Goal: Information Seeking & Learning: Learn about a topic

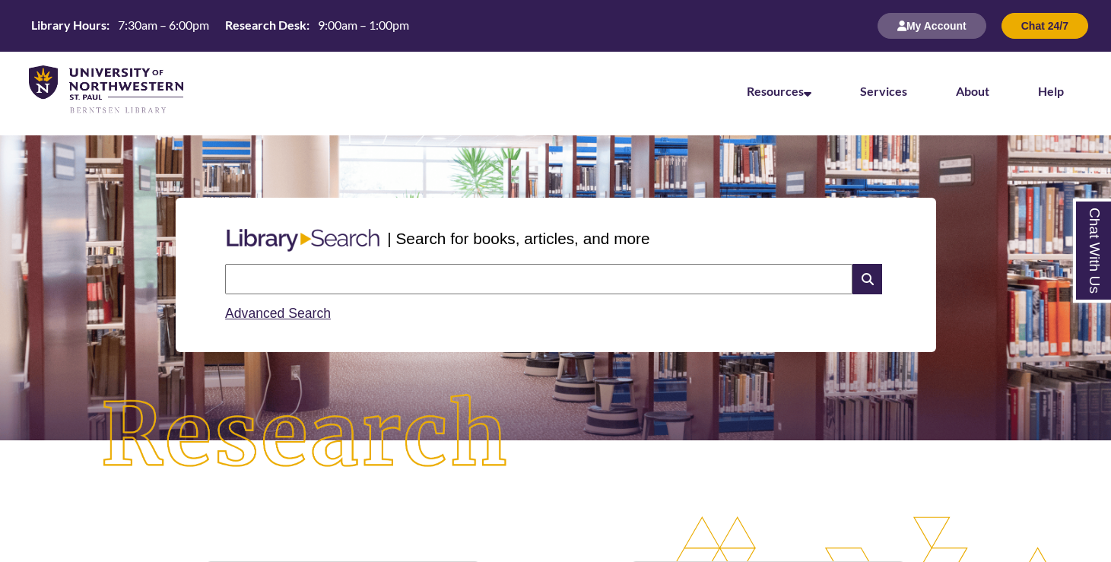
click at [361, 269] on input "text" at bounding box center [538, 279] width 627 height 30
type input "**********"
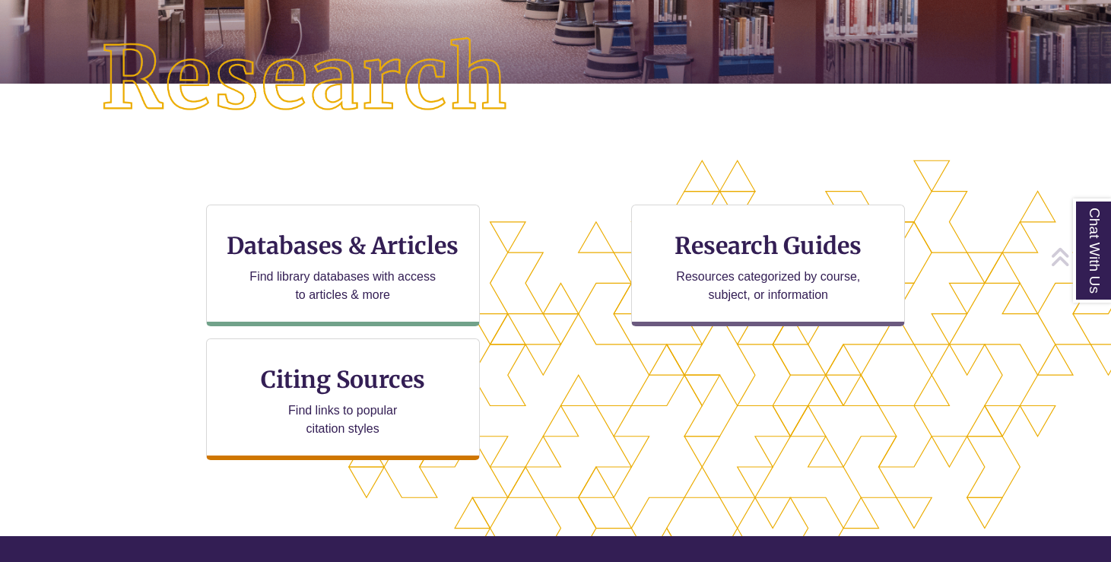
scroll to position [366, 0]
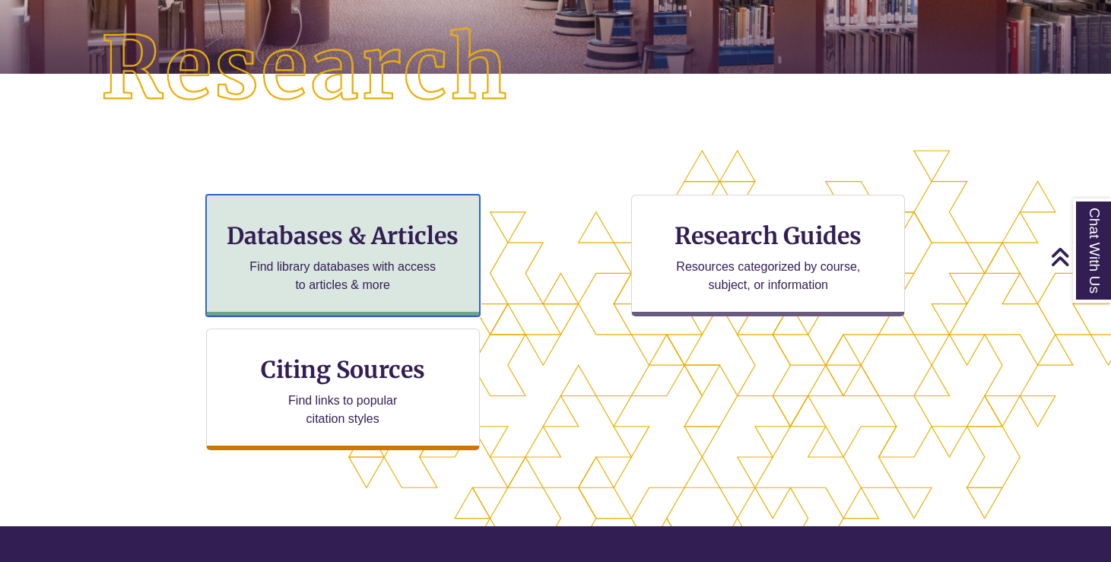
click at [366, 228] on h3 "Databases & Articles" at bounding box center [343, 235] width 248 height 29
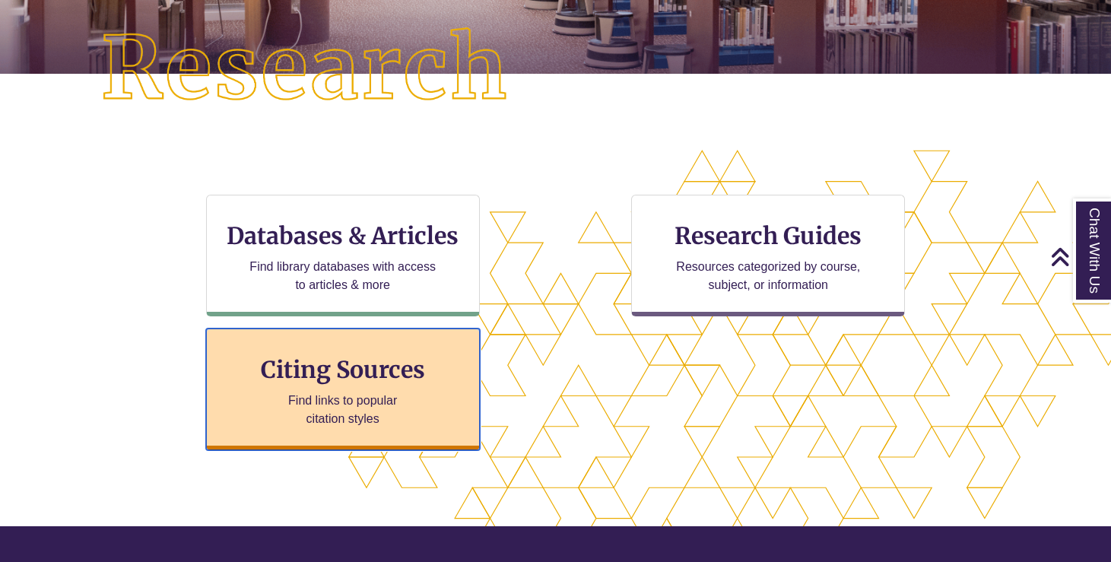
click at [284, 382] on h3 "Citing Sources" at bounding box center [342, 369] width 185 height 29
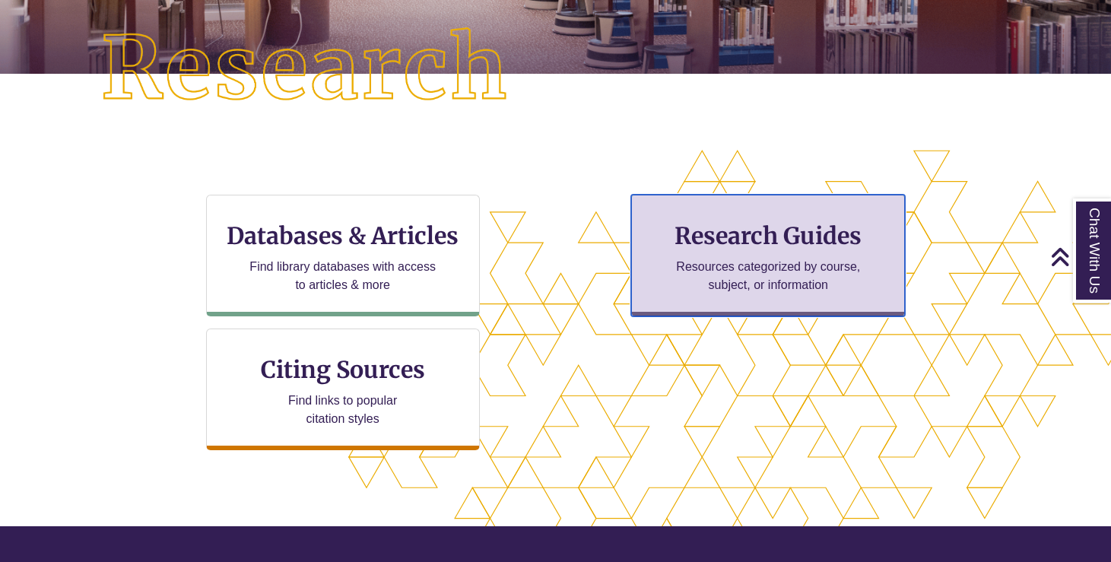
click at [646, 230] on h3 "Research Guides" at bounding box center [768, 235] width 248 height 29
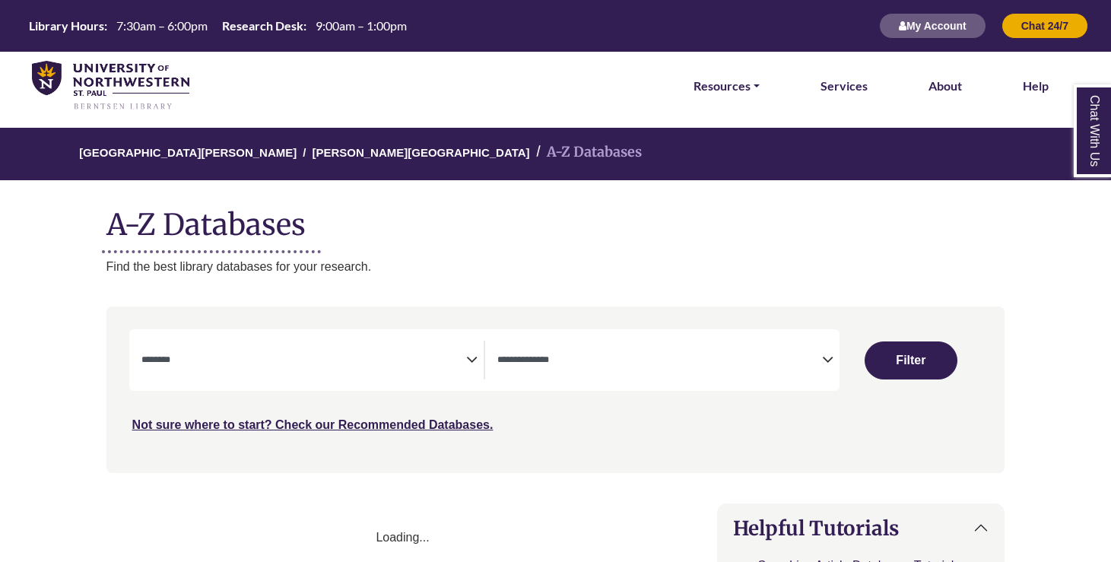
select select "Database Subject Filter"
select select "Database Types Filter"
select select "Database Subject Filter"
select select "Database Types Filter"
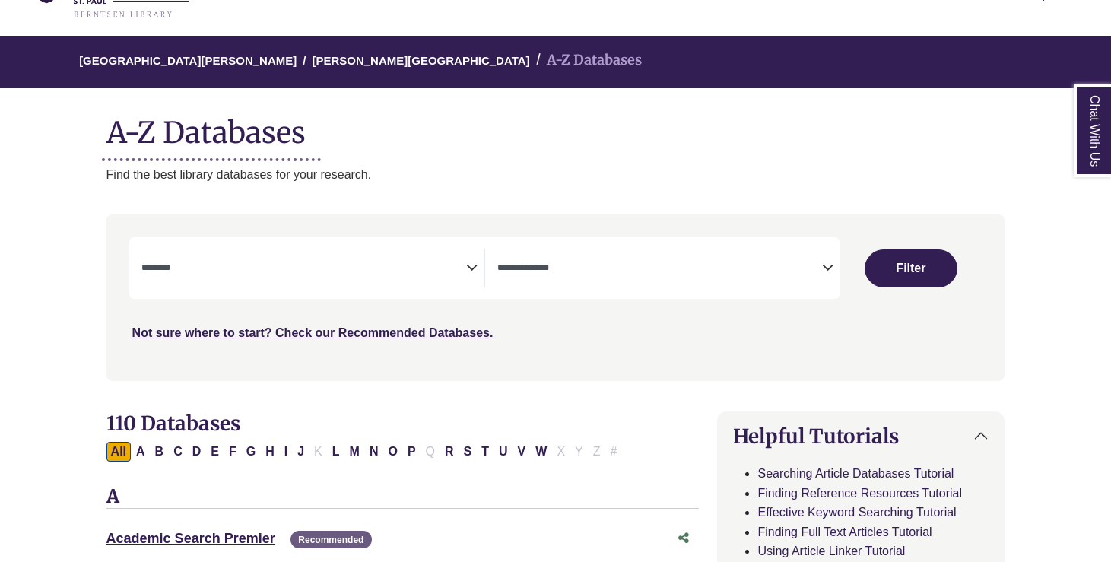
scroll to position [398, 0]
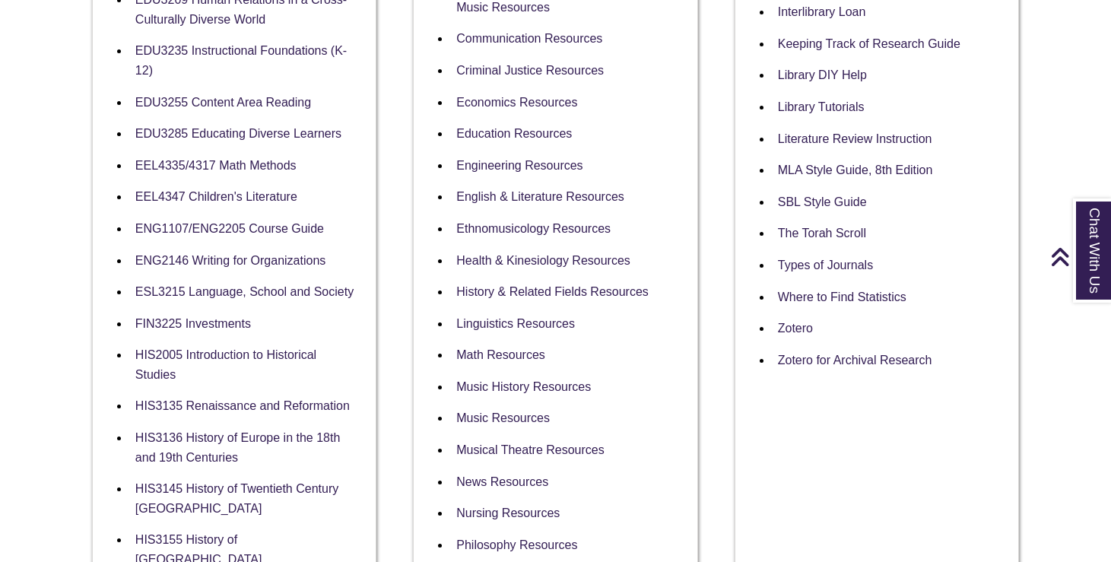
scroll to position [627, 0]
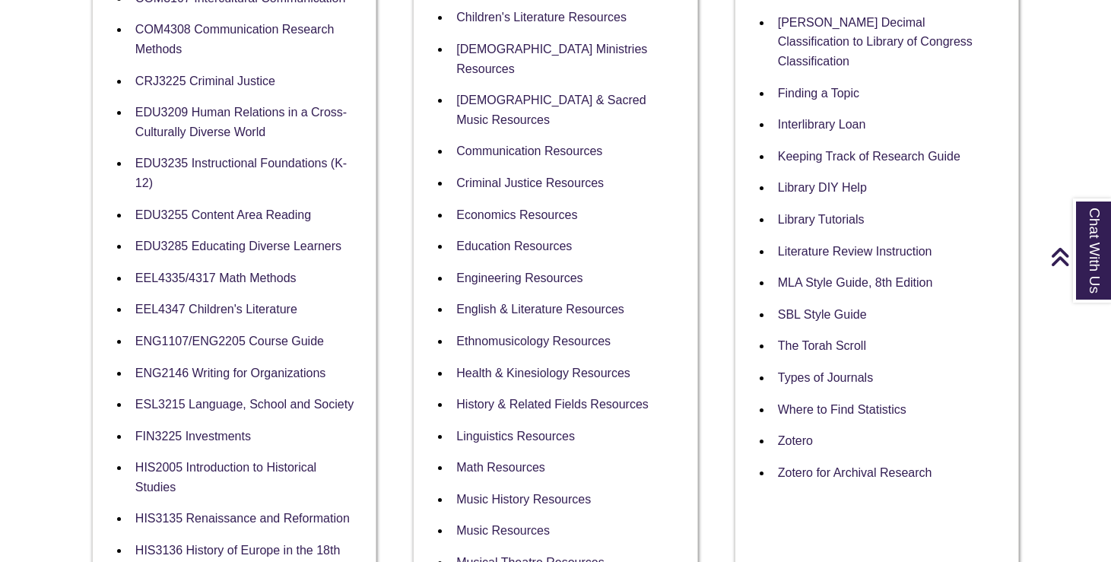
click at [223, 269] on li "EEL4335/4317 Math Methods" at bounding box center [246, 278] width 234 height 32
click at [223, 276] on link "EEL4335/4317 Math Methods" at bounding box center [215, 278] width 161 height 14
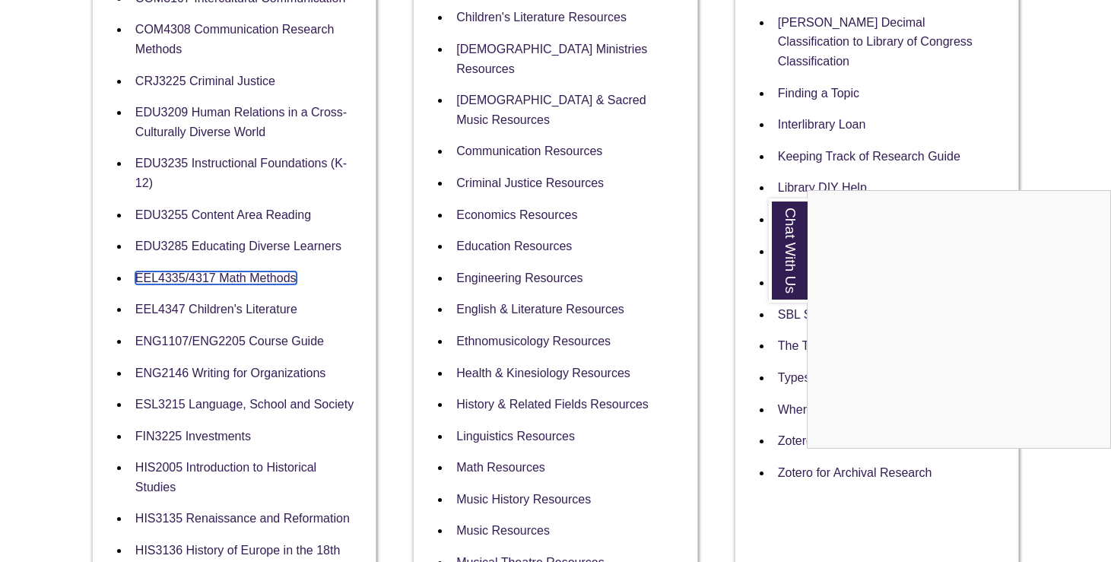
scroll to position [0, 0]
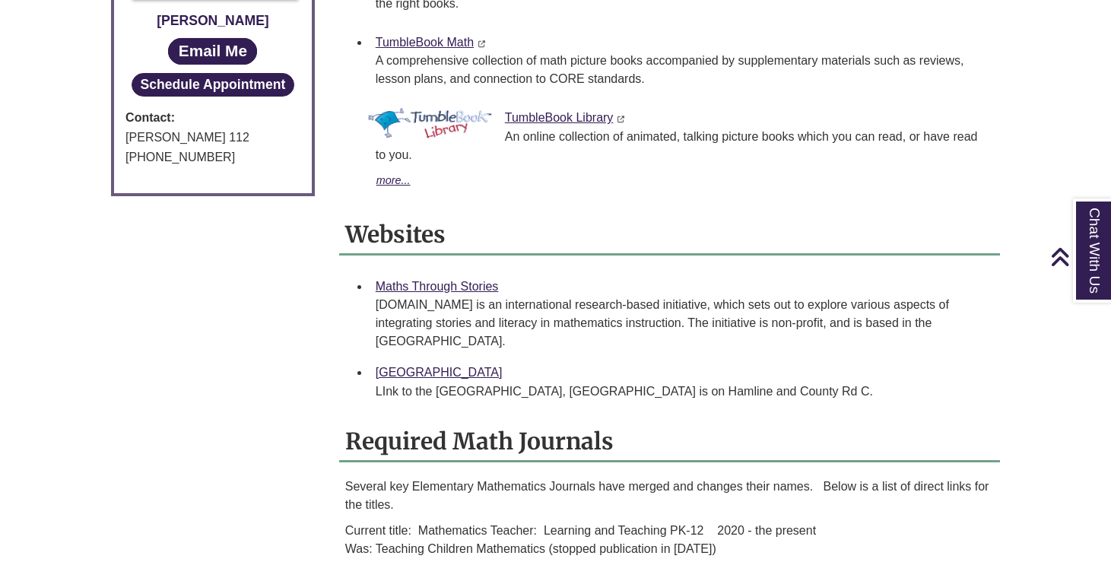
scroll to position [917, 0]
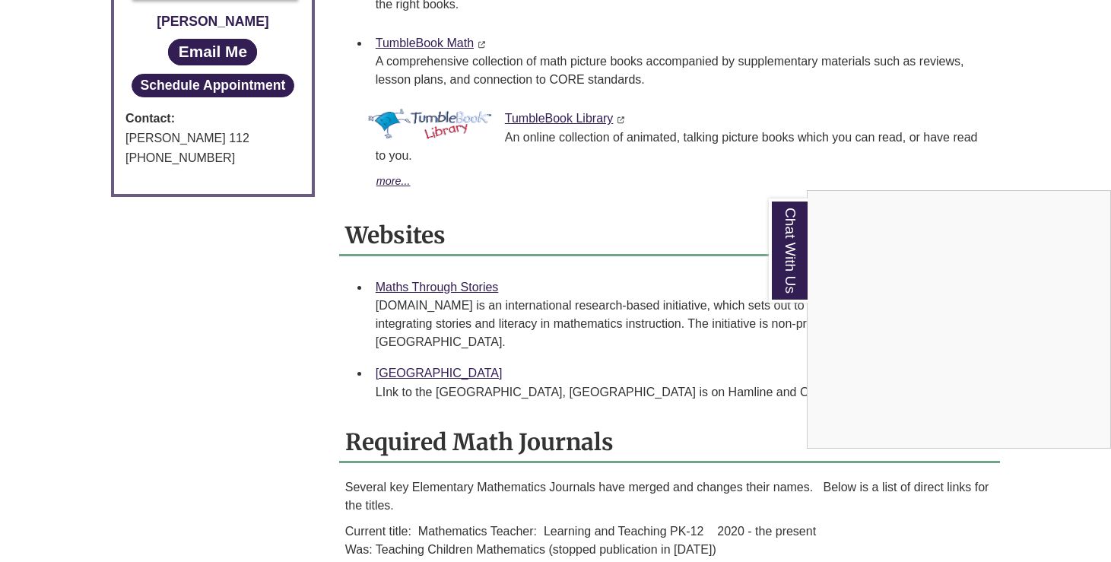
click at [315, 297] on div "Chat With Us" at bounding box center [555, 281] width 1111 height 562
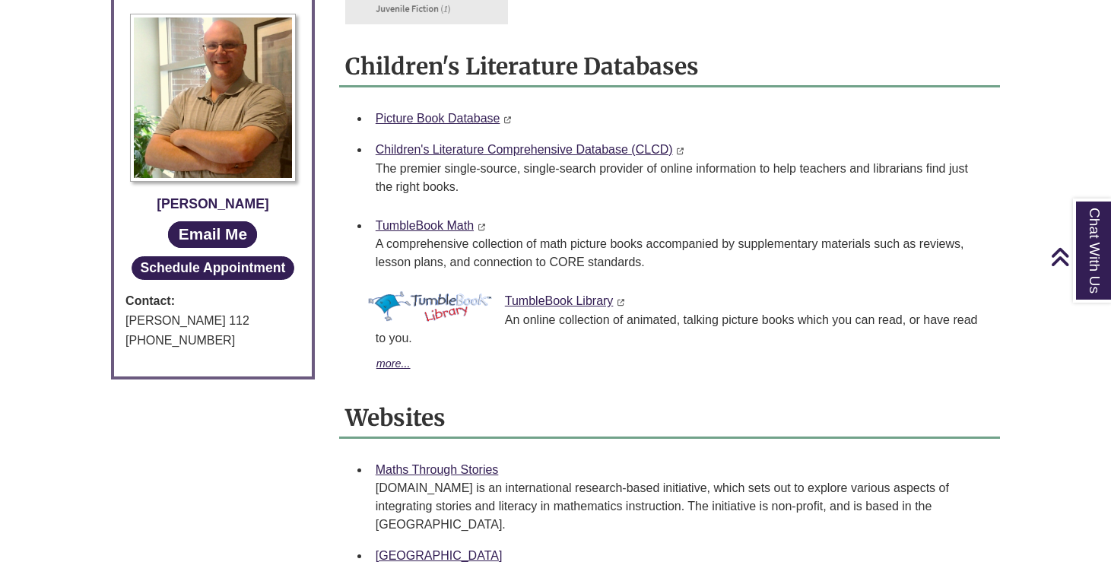
scroll to position [695, 0]
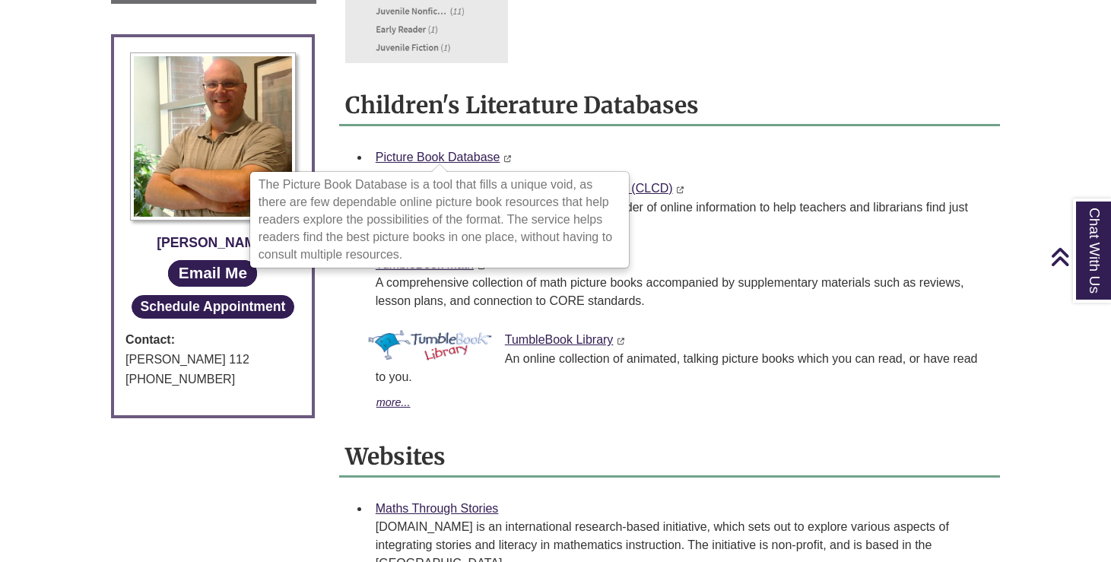
click at [569, 406] on div "more... less..." at bounding box center [681, 403] width 612 height 18
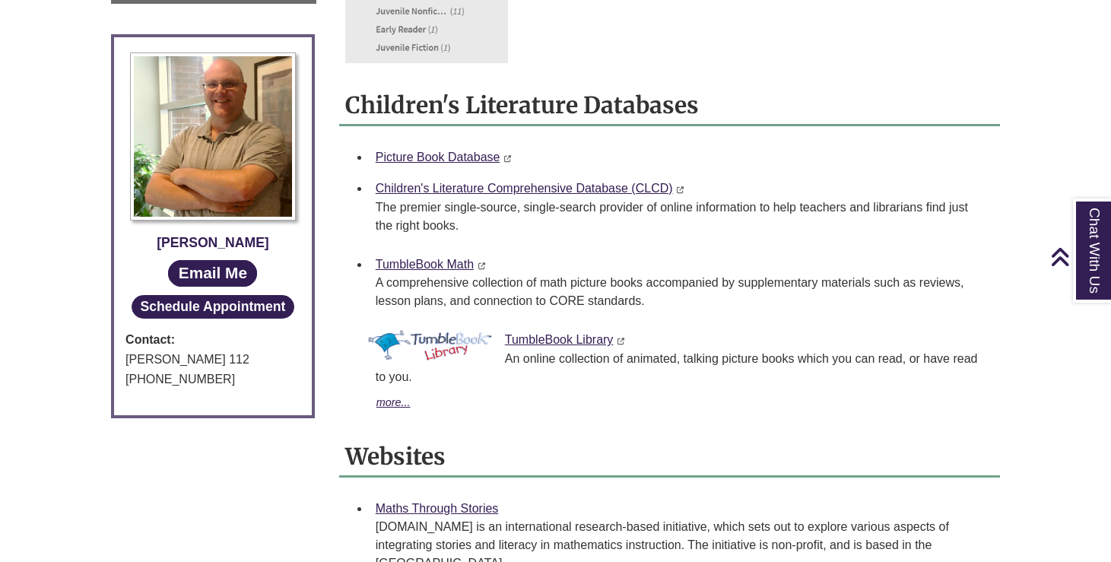
click at [536, 156] on div "Picture Book Database This link opens in a new window This link opens in a new …" at bounding box center [681, 157] width 612 height 20
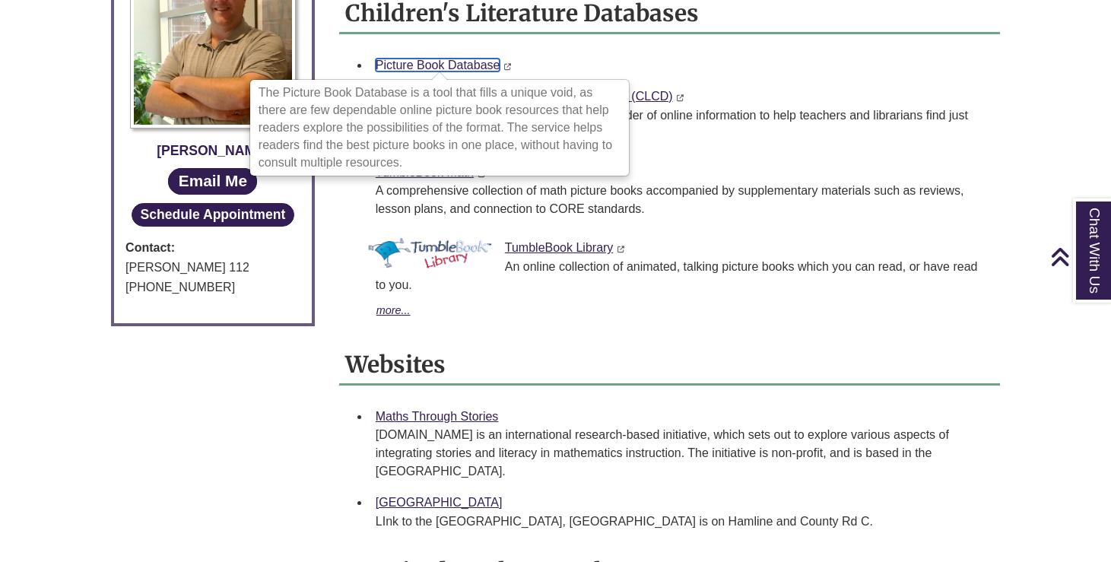
click at [470, 65] on link "Picture Book Database" at bounding box center [437, 65] width 125 height 13
